Goal: Complete application form: Complete application form

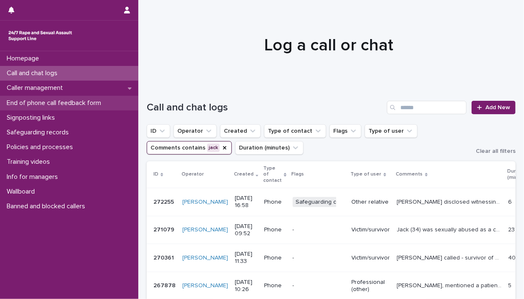
scroll to position [201, 0]
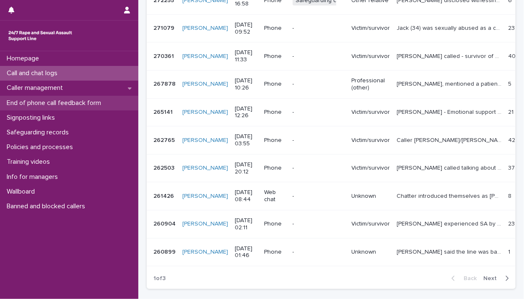
click at [64, 103] on p "End of phone call feedback form" at bounding box center [55, 103] width 104 height 8
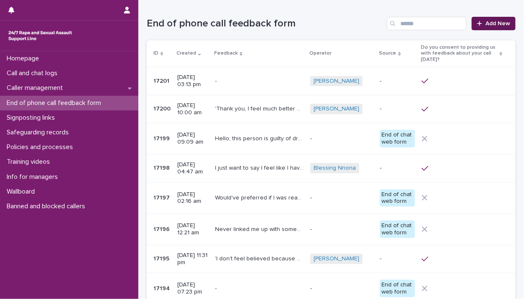
click at [495, 22] on span "Add New" at bounding box center [498, 24] width 25 height 6
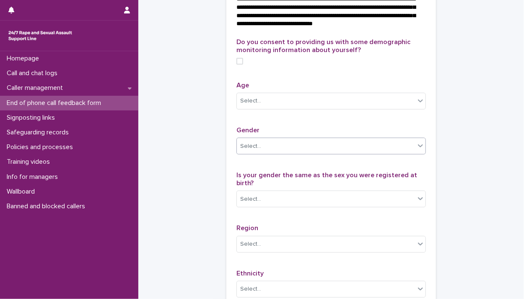
scroll to position [369, 0]
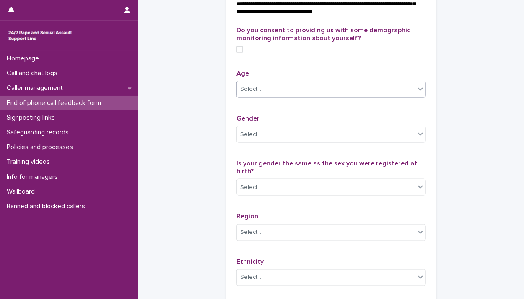
click at [279, 96] on div "Select..." at bounding box center [326, 89] width 178 height 14
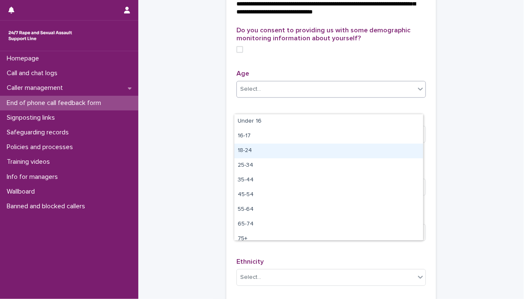
click at [282, 146] on div "18-24" at bounding box center [329, 150] width 189 height 15
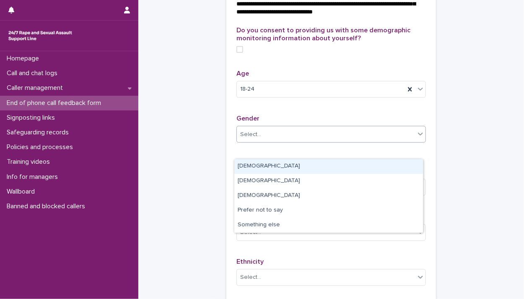
click at [284, 141] on div "Select..." at bounding box center [326, 135] width 178 height 14
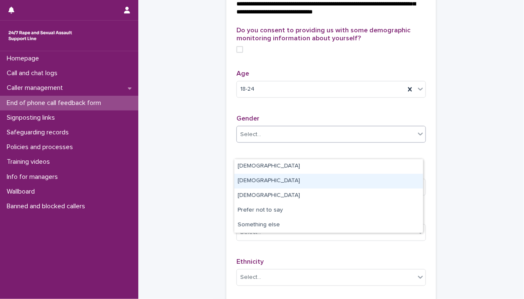
click at [290, 180] on div "[DEMOGRAPHIC_DATA]" at bounding box center [329, 181] width 189 height 15
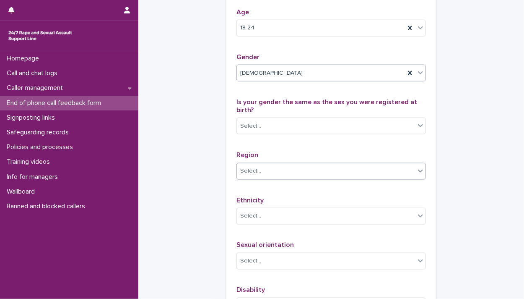
scroll to position [436, 0]
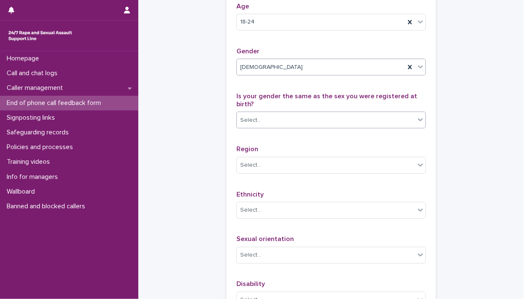
click at [245, 125] on div "Select..." at bounding box center [250, 120] width 21 height 9
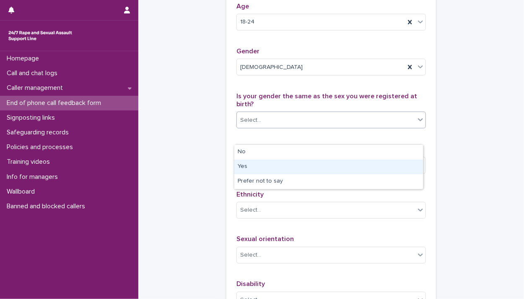
click at [258, 167] on div "Yes" at bounding box center [329, 166] width 189 height 15
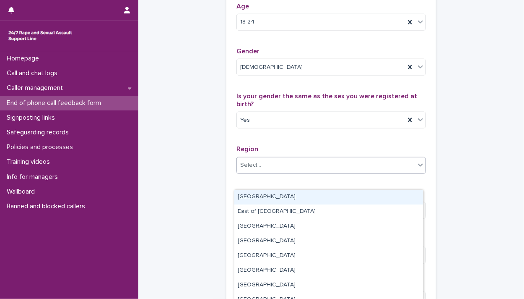
click at [263, 172] on div "Select..." at bounding box center [326, 165] width 178 height 14
click at [272, 196] on div "[GEOGRAPHIC_DATA]" at bounding box center [329, 197] width 189 height 15
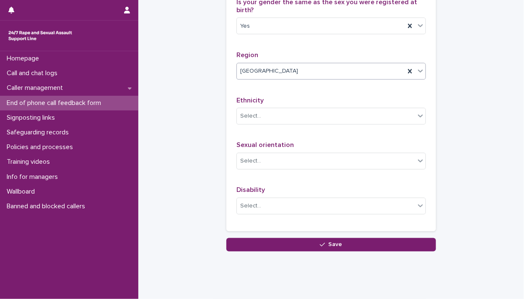
scroll to position [564, 0]
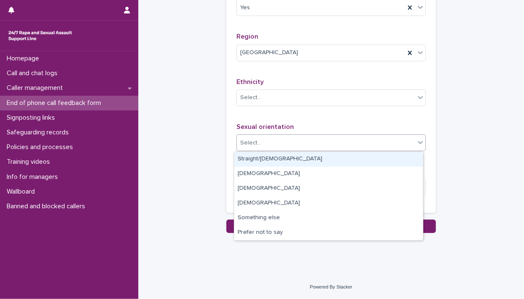
drag, startPoint x: 256, startPoint y: 143, endPoint x: 260, endPoint y: 149, distance: 6.8
click at [257, 144] on div "Select..." at bounding box center [250, 142] width 21 height 9
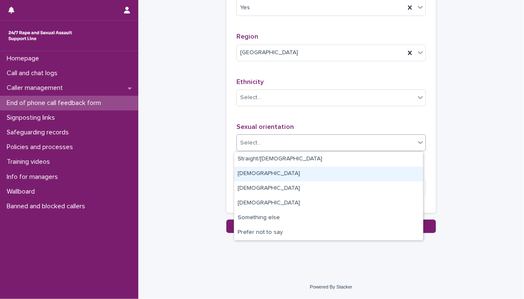
click at [248, 172] on div "[DEMOGRAPHIC_DATA]" at bounding box center [329, 174] width 189 height 15
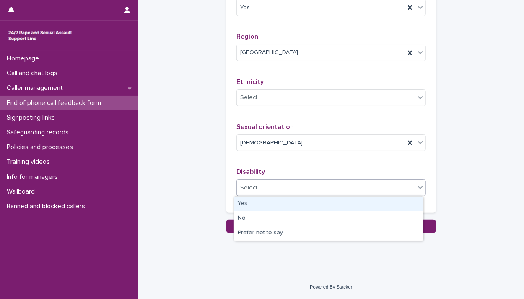
click at [252, 188] on div "Select..." at bounding box center [250, 187] width 21 height 9
click at [257, 201] on div "Yes" at bounding box center [329, 203] width 189 height 15
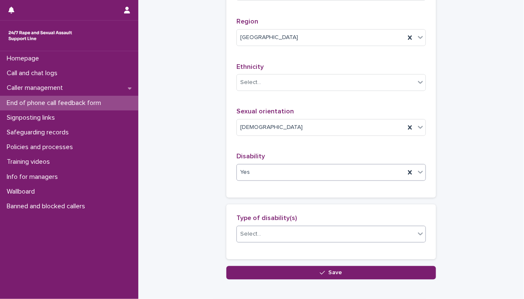
click at [260, 241] on div "Select..." at bounding box center [326, 234] width 178 height 14
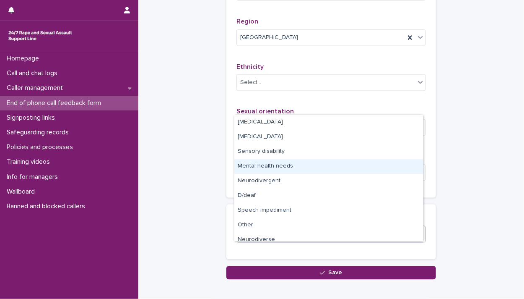
click at [257, 167] on div "Mental health needs" at bounding box center [329, 166] width 189 height 15
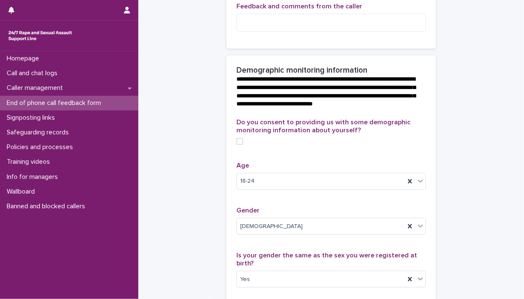
scroll to position [295, 0]
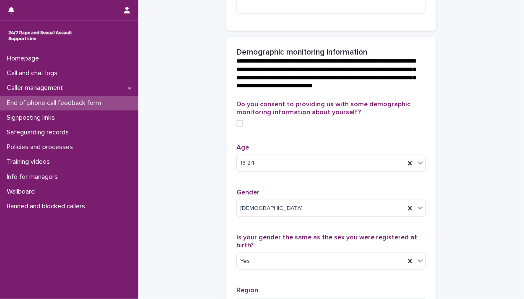
click at [237, 127] on span at bounding box center [240, 123] width 7 height 7
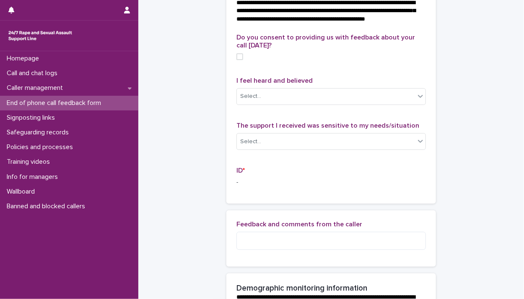
scroll to position [0, 0]
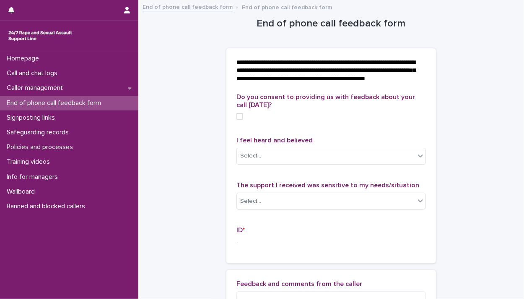
click at [237, 120] on span at bounding box center [240, 116] width 7 height 7
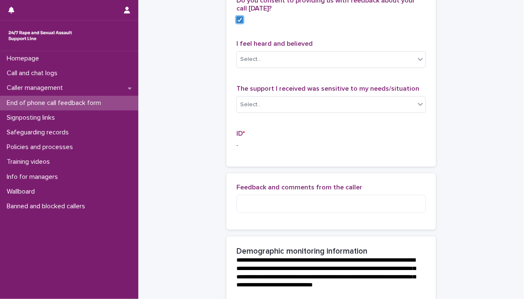
scroll to position [101, 0]
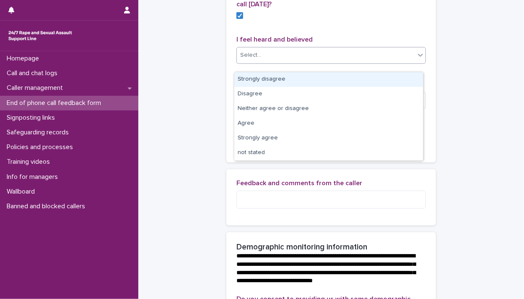
click at [248, 60] on div "Select..." at bounding box center [250, 55] width 21 height 9
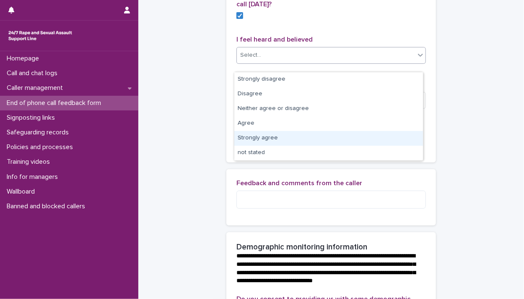
click at [267, 138] on div "Strongly agree" at bounding box center [329, 138] width 189 height 15
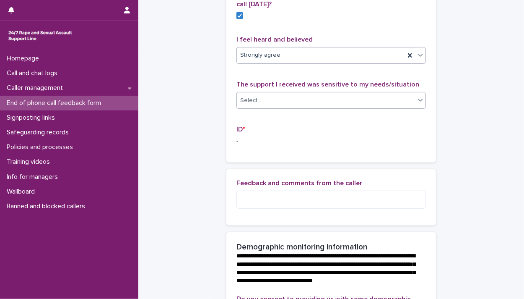
click at [260, 107] on div "Select..." at bounding box center [326, 101] width 178 height 14
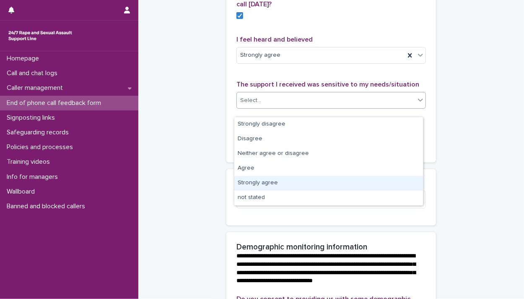
click at [240, 179] on div "Strongly agree" at bounding box center [329, 183] width 189 height 15
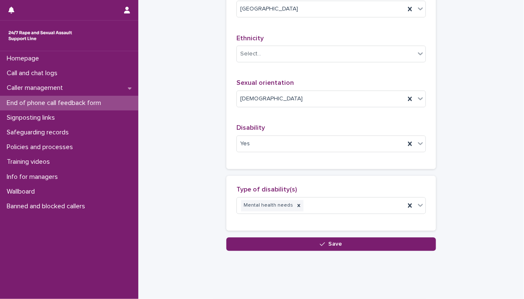
scroll to position [604, 0]
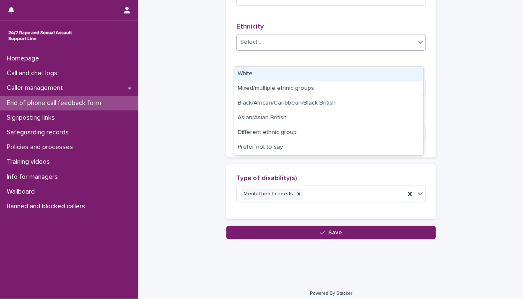
click at [247, 47] on div "Select..." at bounding box center [250, 42] width 21 height 9
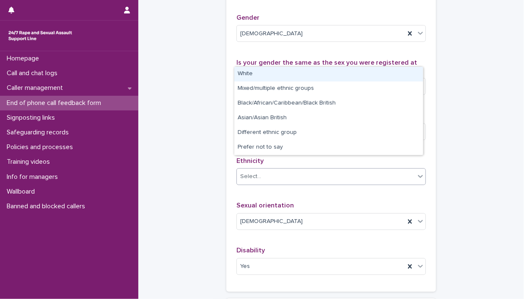
scroll to position [470, 0]
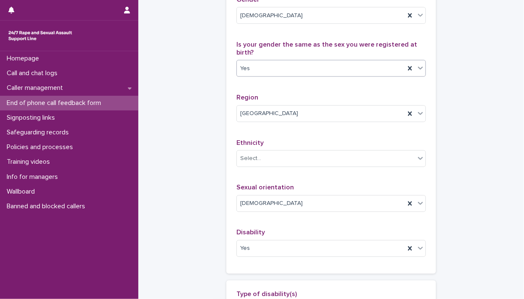
scroll to position [503, 0]
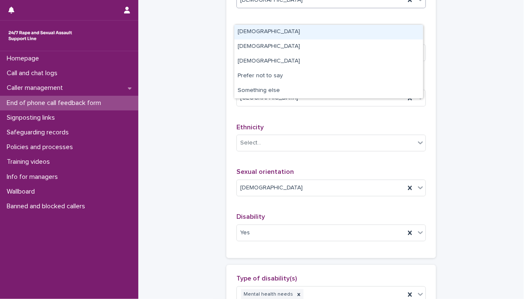
click at [263, 7] on div "[DEMOGRAPHIC_DATA]" at bounding box center [321, 0] width 168 height 14
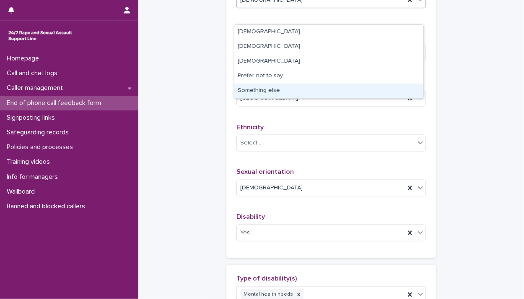
click at [251, 89] on div "Something else" at bounding box center [329, 90] width 189 height 15
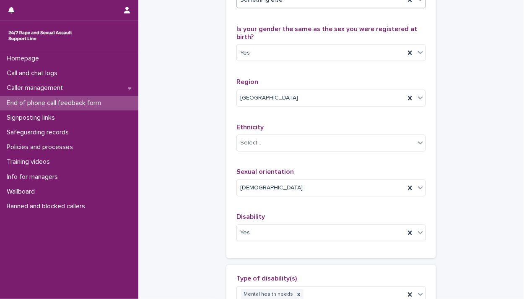
click at [285, 7] on div "Something else" at bounding box center [321, 0] width 168 height 14
click at [260, 150] on div "Select..." at bounding box center [326, 143] width 178 height 14
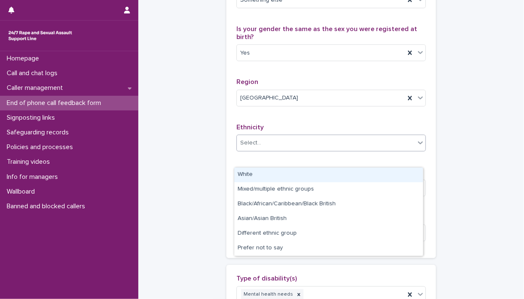
click at [252, 172] on div "White" at bounding box center [329, 174] width 189 height 15
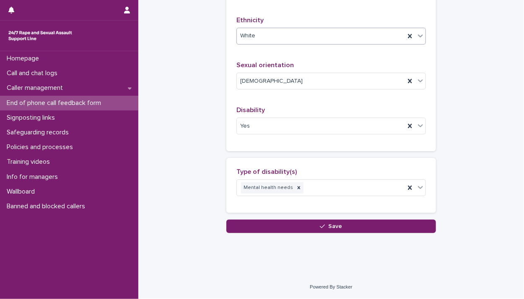
scroll to position [626, 0]
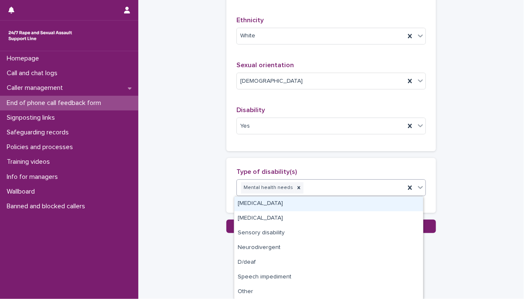
click at [306, 188] on div "Mental health needs" at bounding box center [321, 187] width 168 height 15
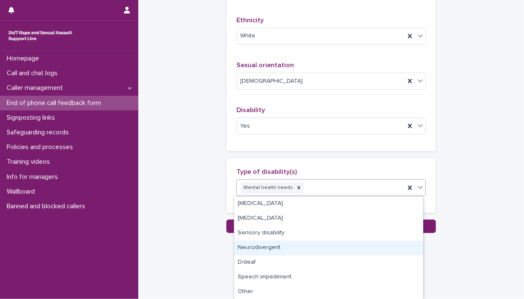
click at [255, 247] on div "Neurodivergent" at bounding box center [329, 247] width 189 height 15
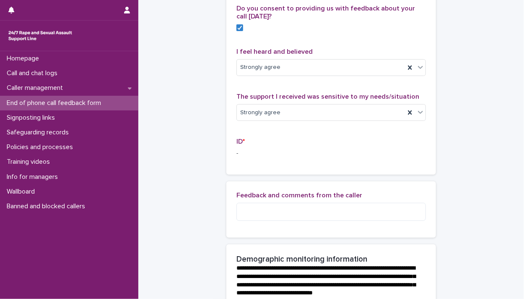
scroll to position [122, 0]
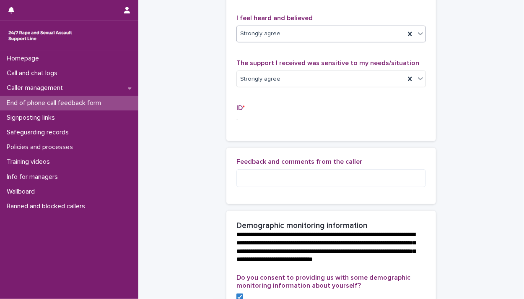
click at [319, 41] on div "Strongly agree" at bounding box center [321, 34] width 168 height 14
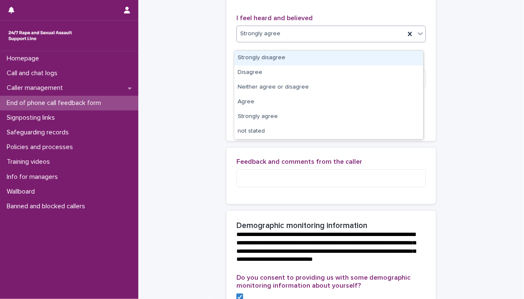
click at [277, 58] on div "Strongly disagree" at bounding box center [329, 58] width 189 height 15
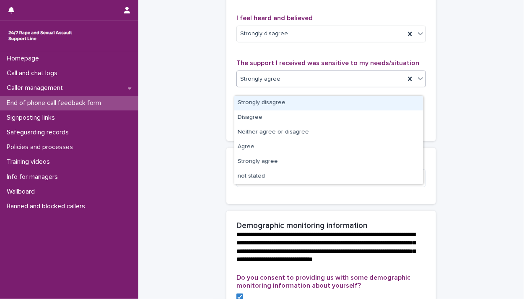
click at [282, 83] on div at bounding box center [282, 79] width 1 height 9
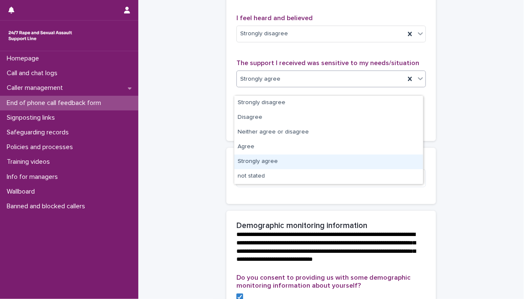
click at [253, 162] on div "Strongly agree" at bounding box center [329, 161] width 189 height 15
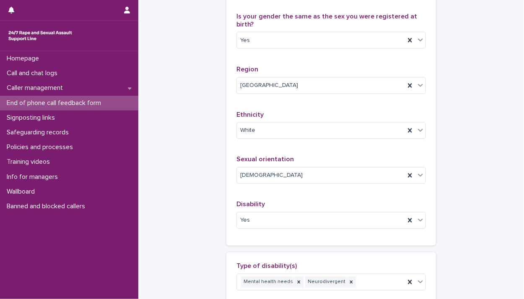
scroll to position [525, 0]
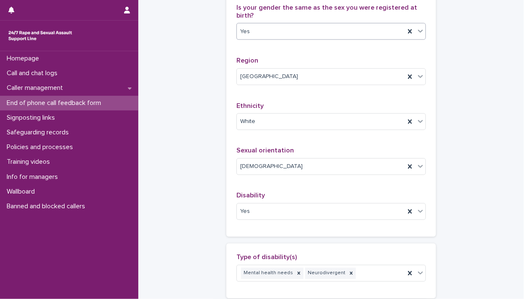
click at [419, 33] on icon at bounding box center [420, 31] width 5 height 3
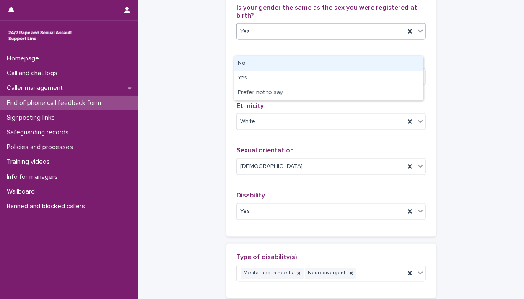
click at [240, 64] on div "No" at bounding box center [329, 63] width 189 height 15
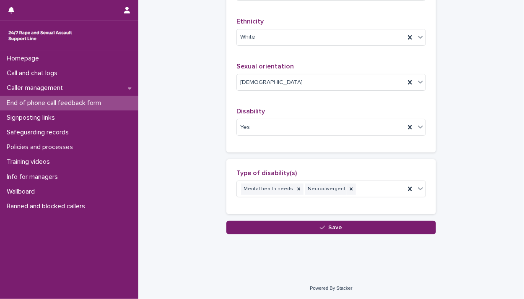
scroll to position [626, 0]
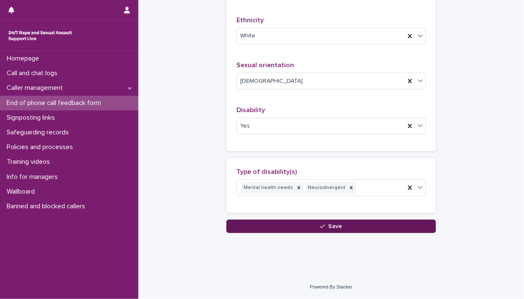
click at [277, 224] on button "Save" at bounding box center [332, 225] width 210 height 13
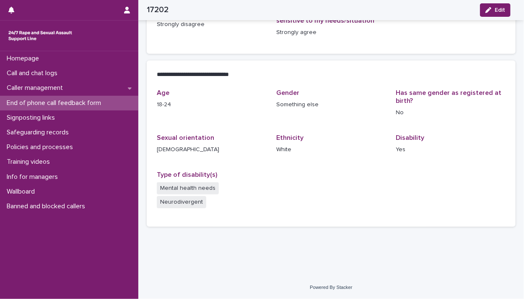
scroll to position [153, 0]
click at [69, 72] on div "Call and chat logs" at bounding box center [69, 73] width 138 height 15
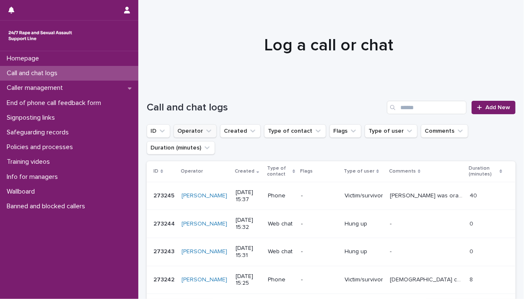
click at [188, 130] on button "Operator" at bounding box center [195, 130] width 43 height 13
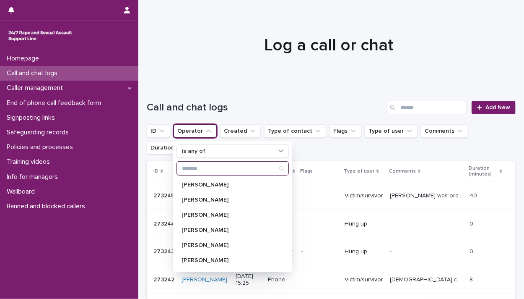
click at [197, 169] on input "Search" at bounding box center [233, 168] width 112 height 13
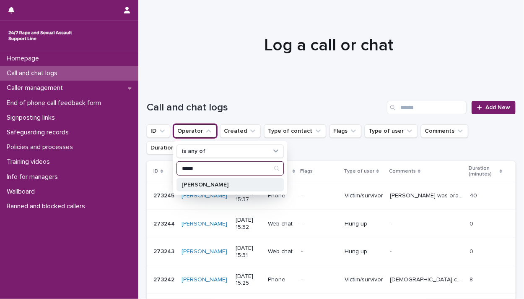
type input "*****"
click at [203, 183] on p "[PERSON_NAME]" at bounding box center [226, 185] width 89 height 6
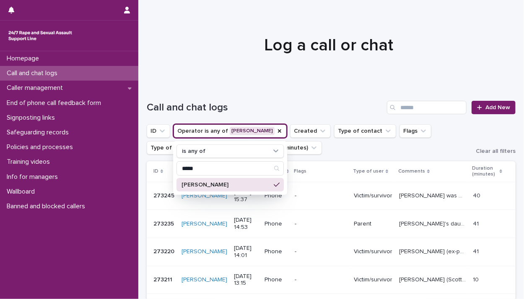
click at [264, 76] on div at bounding box center [328, 42] width 381 height 84
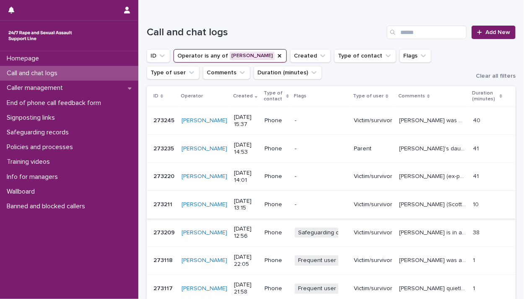
scroll to position [67, 0]
